Goal: Task Accomplishment & Management: Complete application form

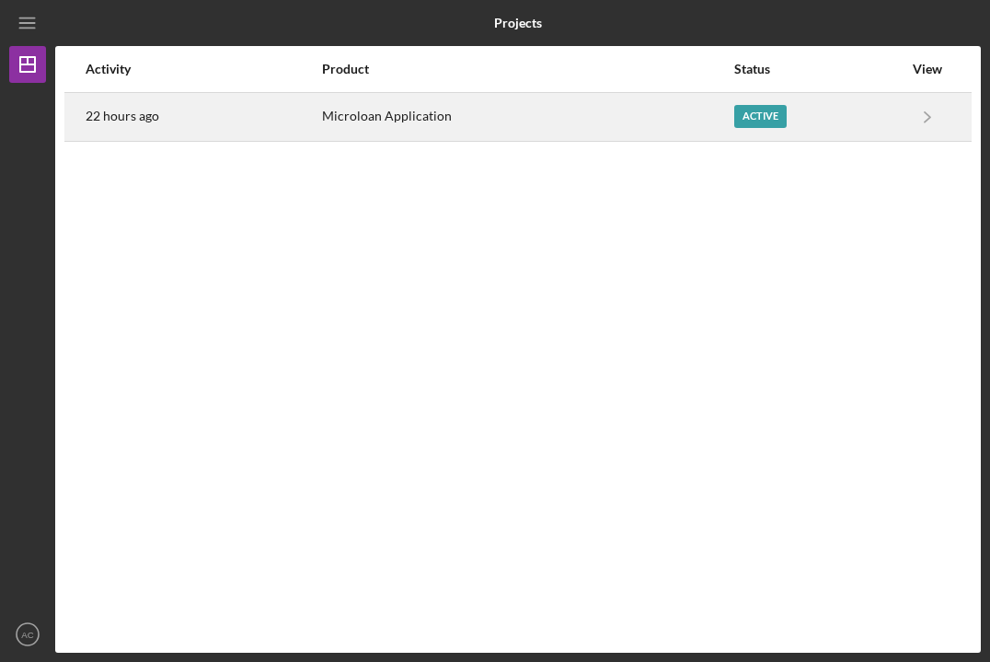
click at [689, 114] on div "Microloan Application" at bounding box center [527, 117] width 411 height 46
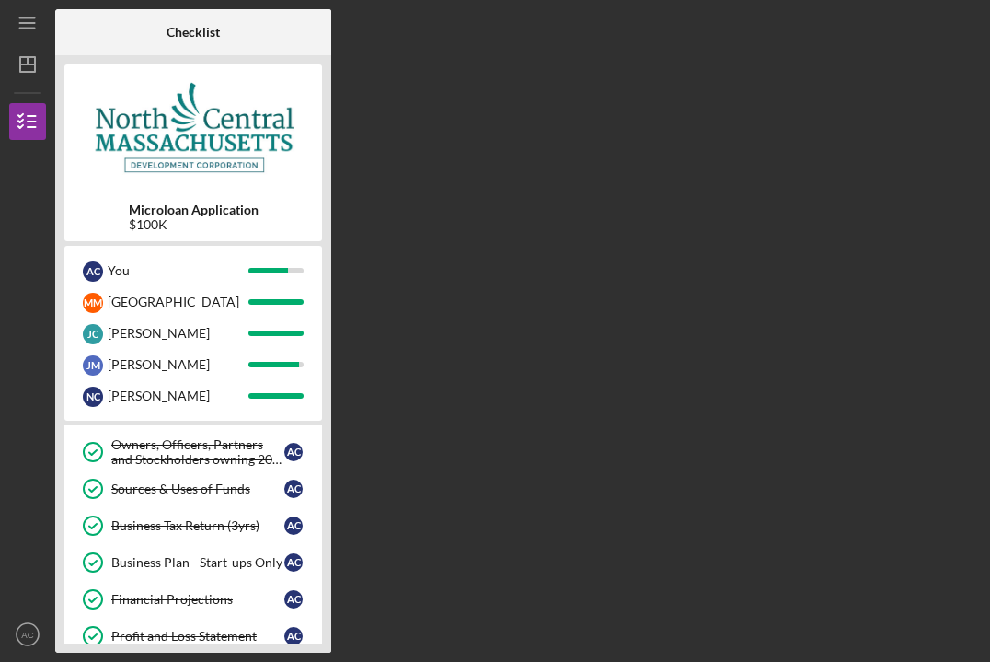
scroll to position [329, 0]
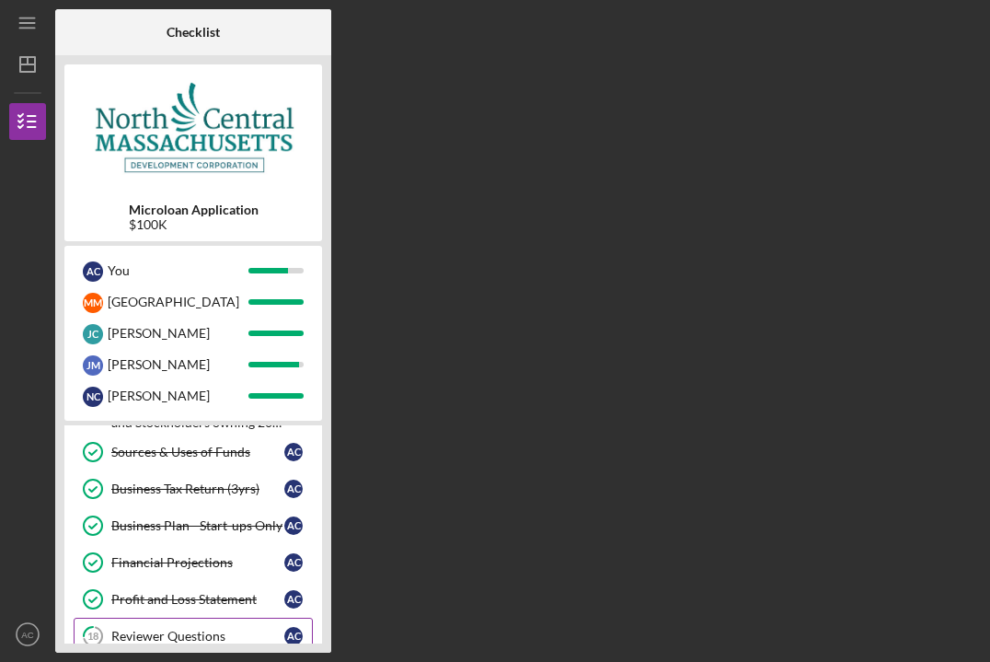
click at [151, 630] on div "Reviewer Questions" at bounding box center [197, 636] width 173 height 15
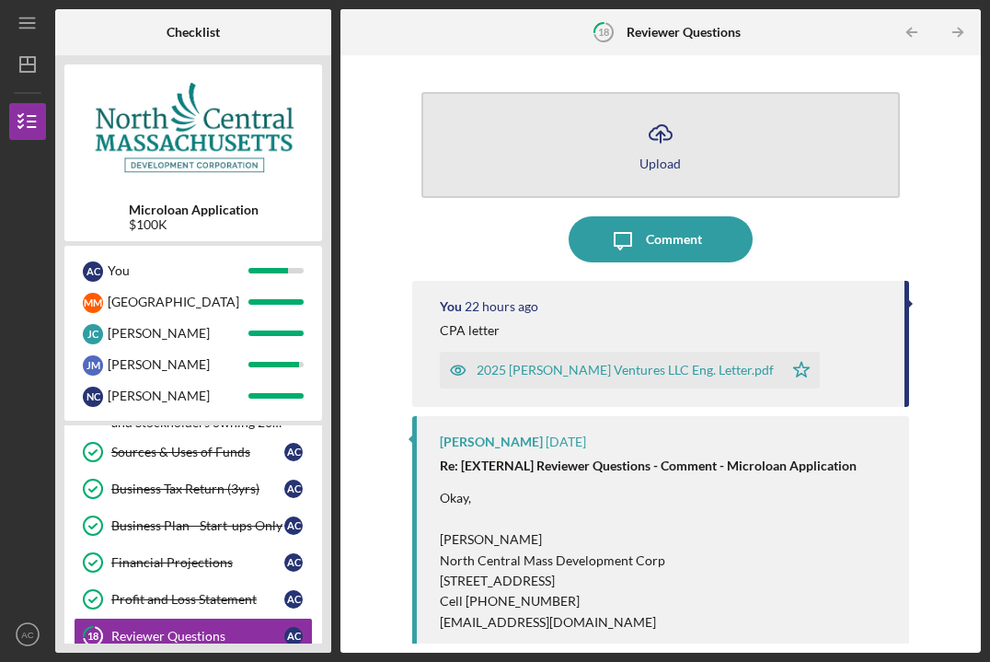
click at [673, 132] on icon "Icon/Upload" at bounding box center [661, 133] width 46 height 46
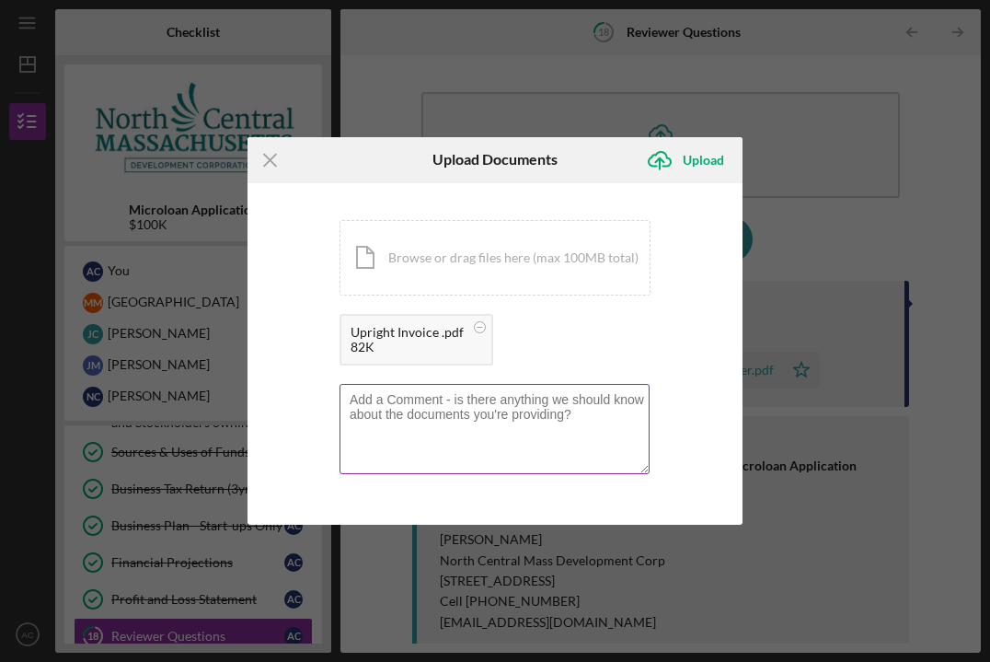
click at [476, 401] on textarea at bounding box center [495, 429] width 310 height 90
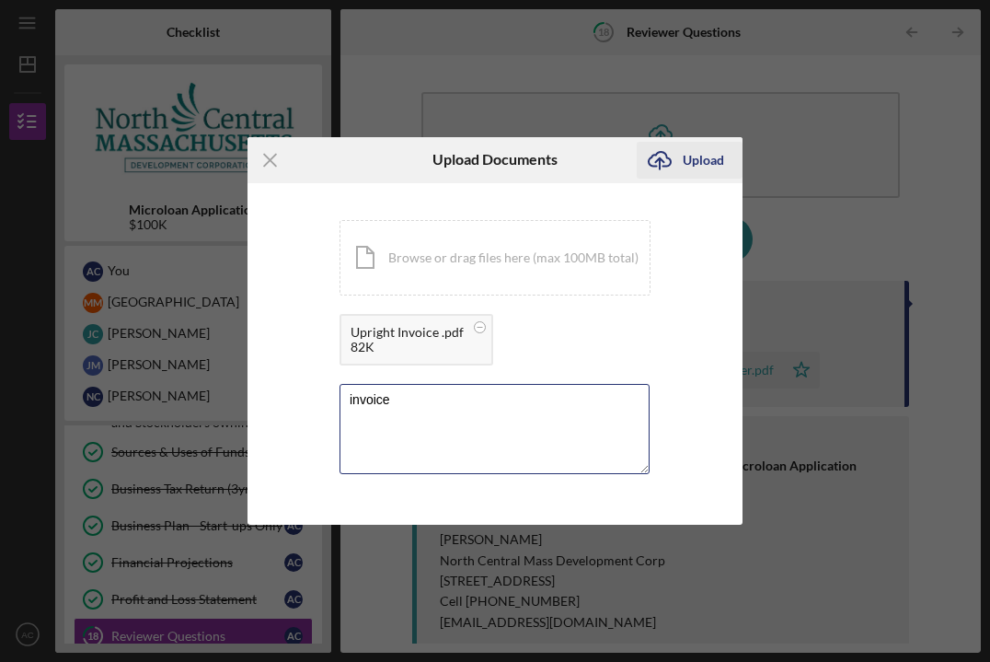
type textarea "invoice"
click at [698, 164] on div "Upload" at bounding box center [703, 160] width 41 height 37
